Goal: Information Seeking & Learning: Learn about a topic

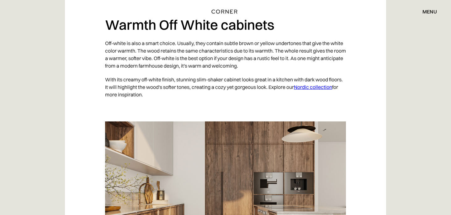
scroll to position [586, 0]
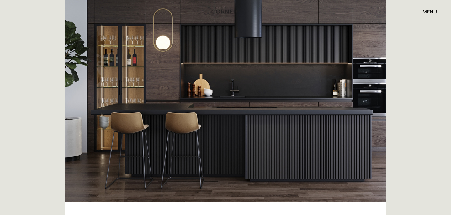
scroll to position [183, 0]
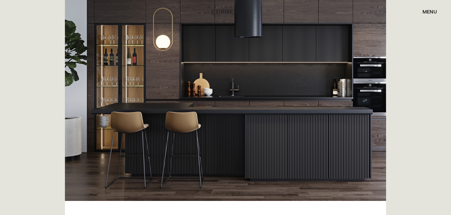
click at [182, 86] on img at bounding box center [225, 89] width 321 height 226
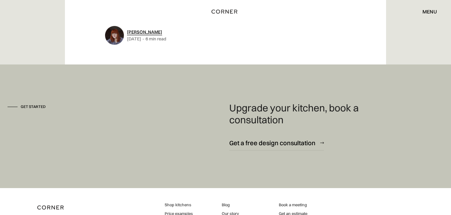
scroll to position [1697, 0]
